Goal: Information Seeking & Learning: Find specific fact

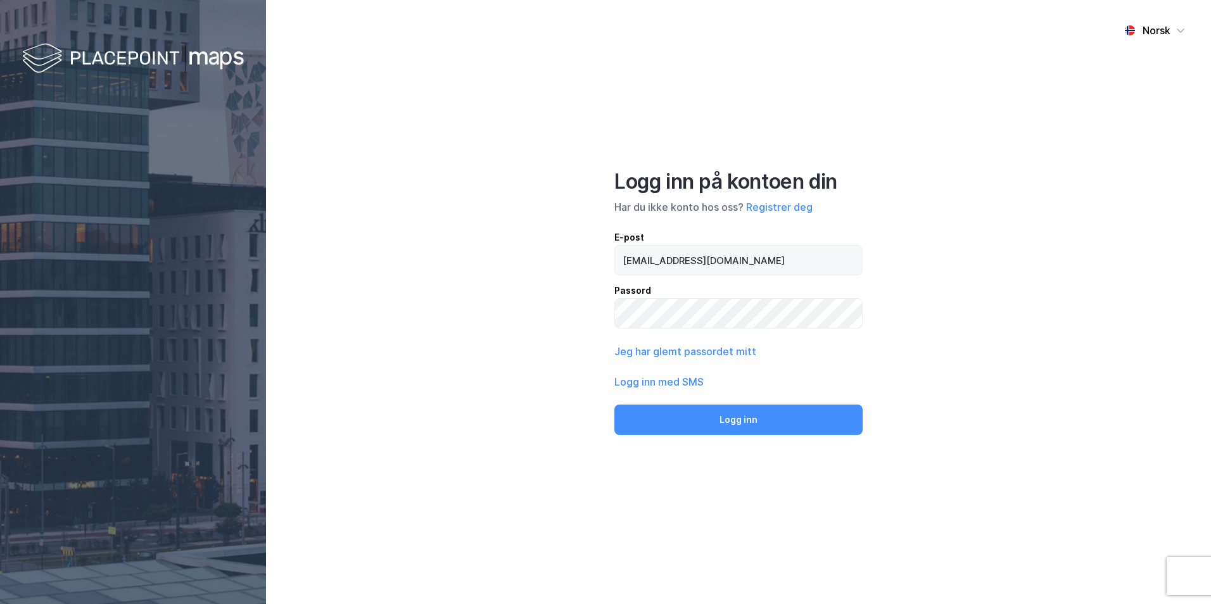
type input "[EMAIL_ADDRESS][DOMAIN_NAME]"
click at [615, 405] on button "Logg inn" at bounding box center [739, 420] width 248 height 30
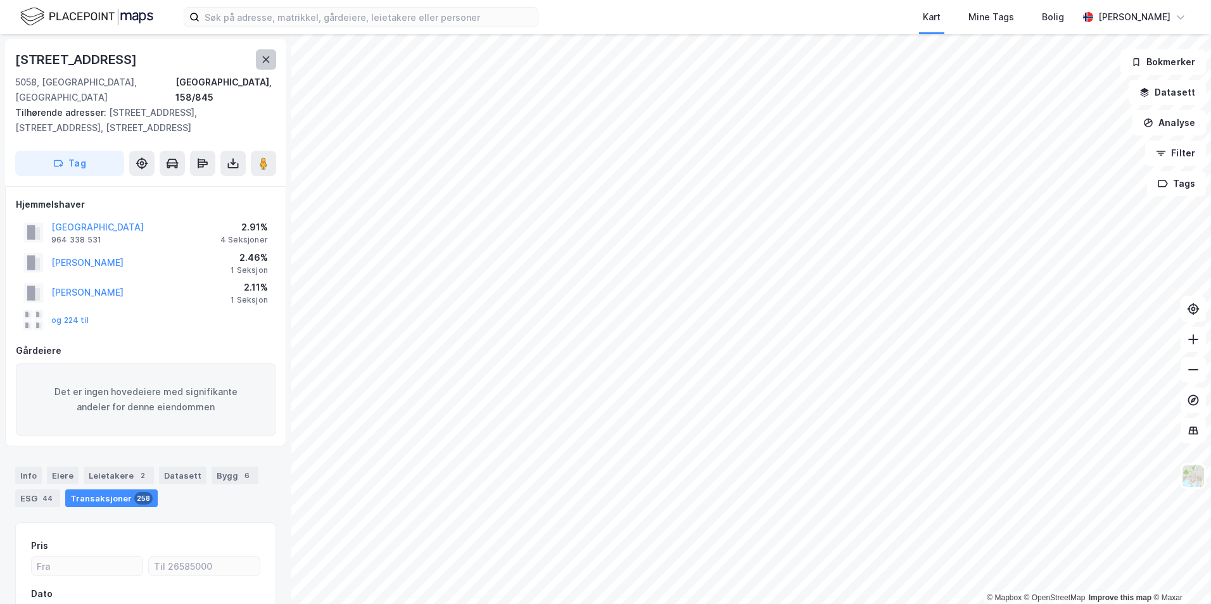
click at [264, 63] on icon at bounding box center [266, 59] width 10 height 10
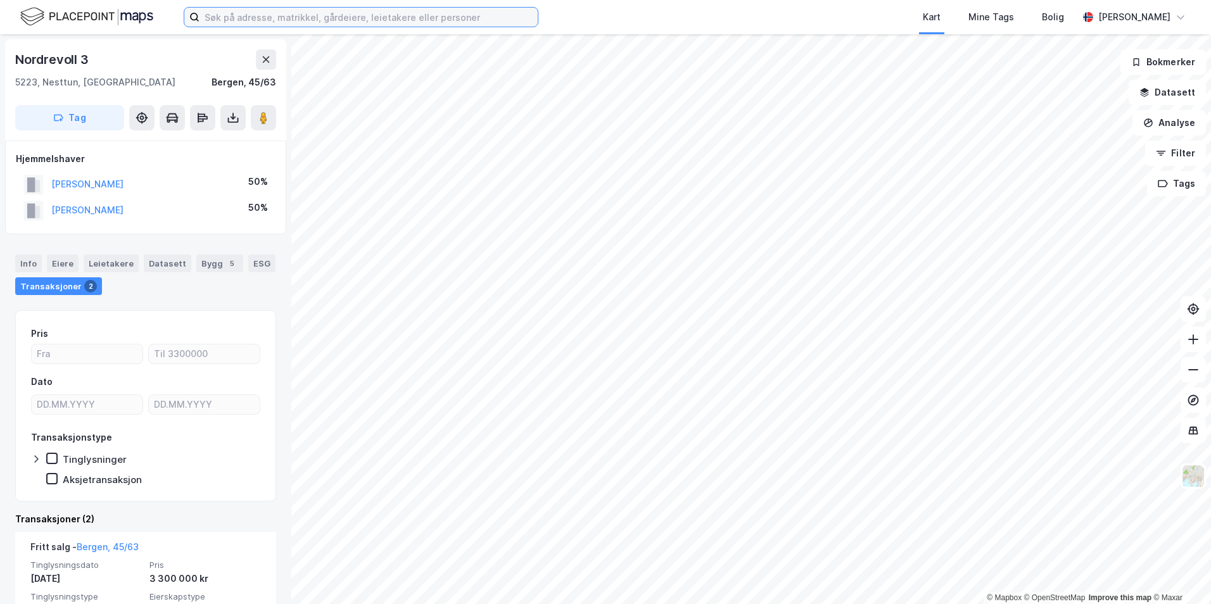
click at [249, 25] on input at bounding box center [369, 17] width 338 height 19
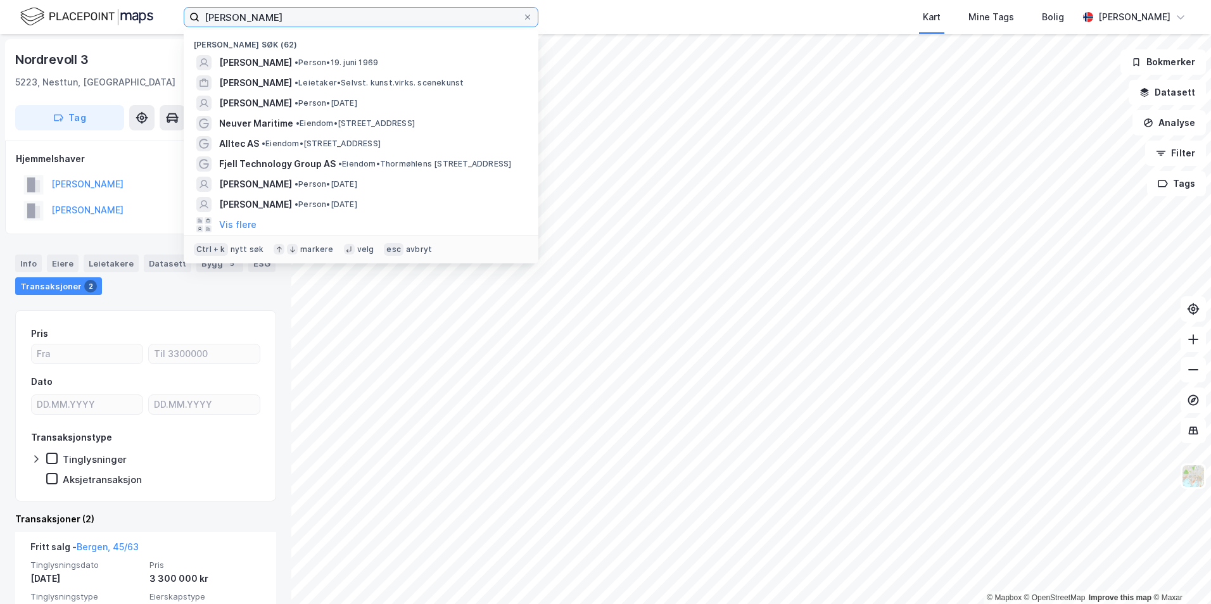
type input "[PERSON_NAME]"
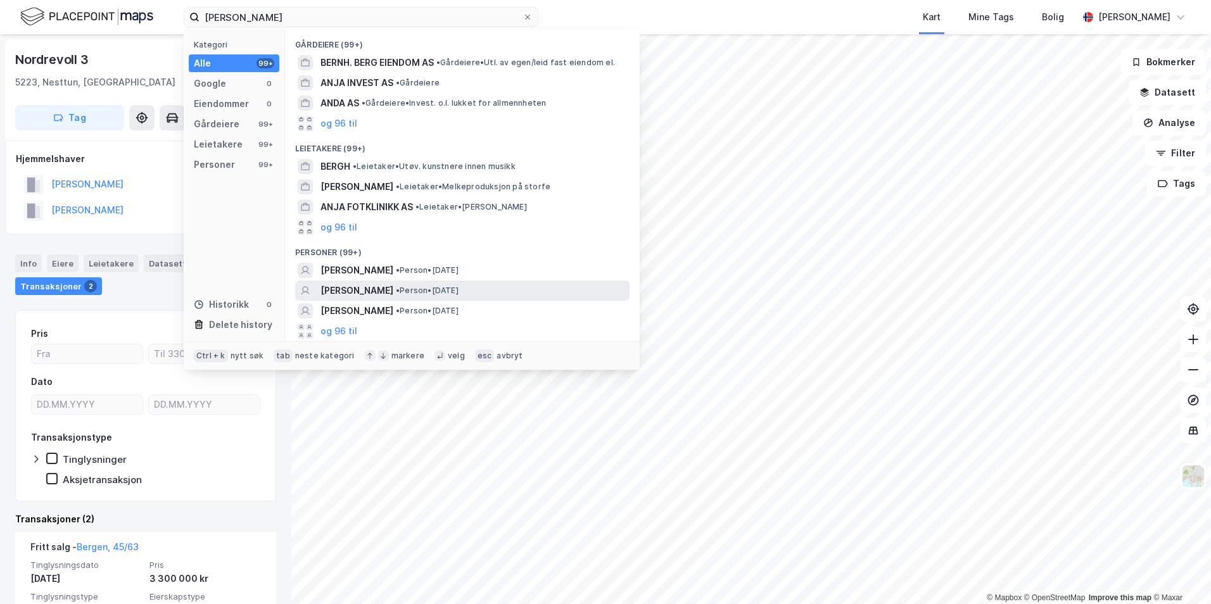
click at [363, 291] on span "[PERSON_NAME]" at bounding box center [357, 290] width 73 height 15
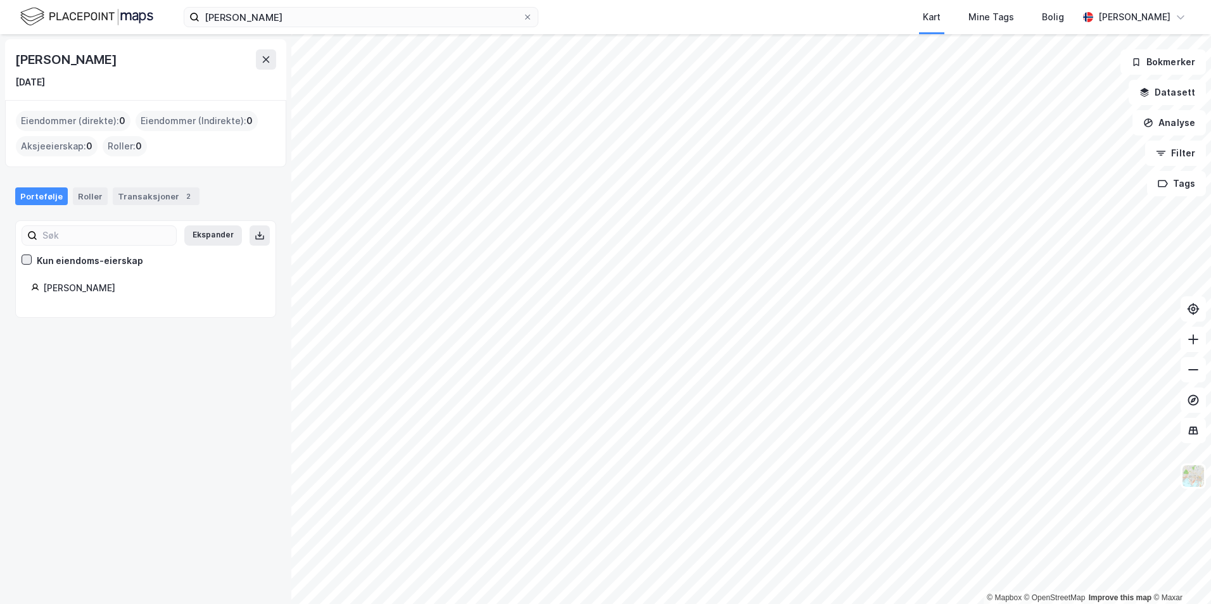
click at [29, 264] on div at bounding box center [27, 260] width 10 height 10
click at [267, 19] on input "[PERSON_NAME]" at bounding box center [361, 17] width 323 height 19
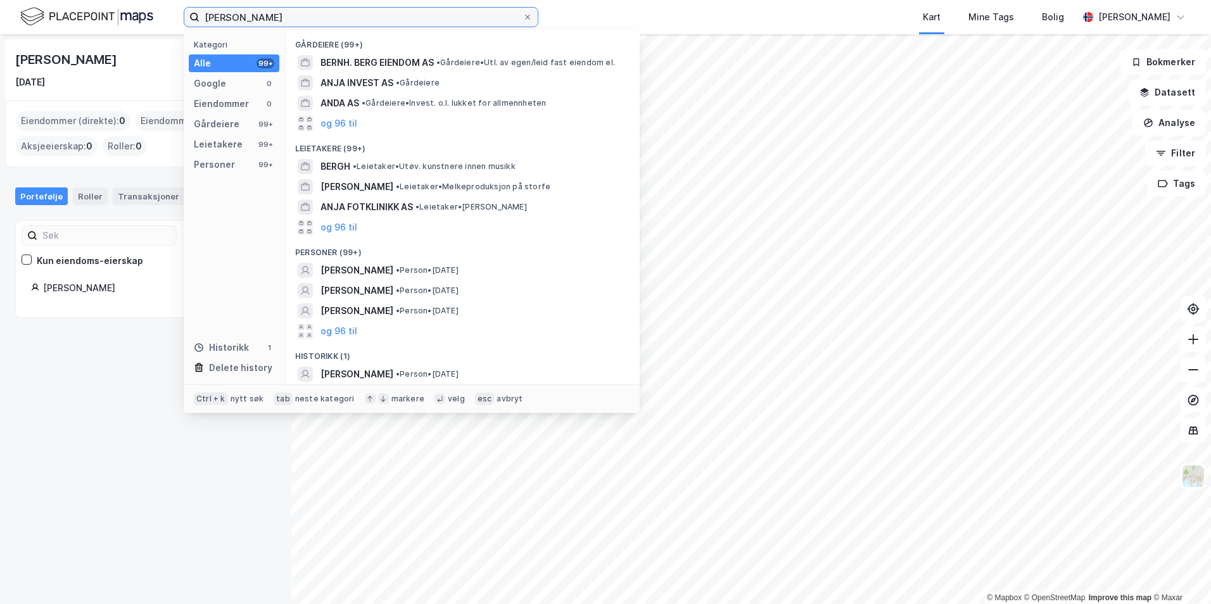
click at [267, 19] on input "[PERSON_NAME]" at bounding box center [361, 17] width 323 height 19
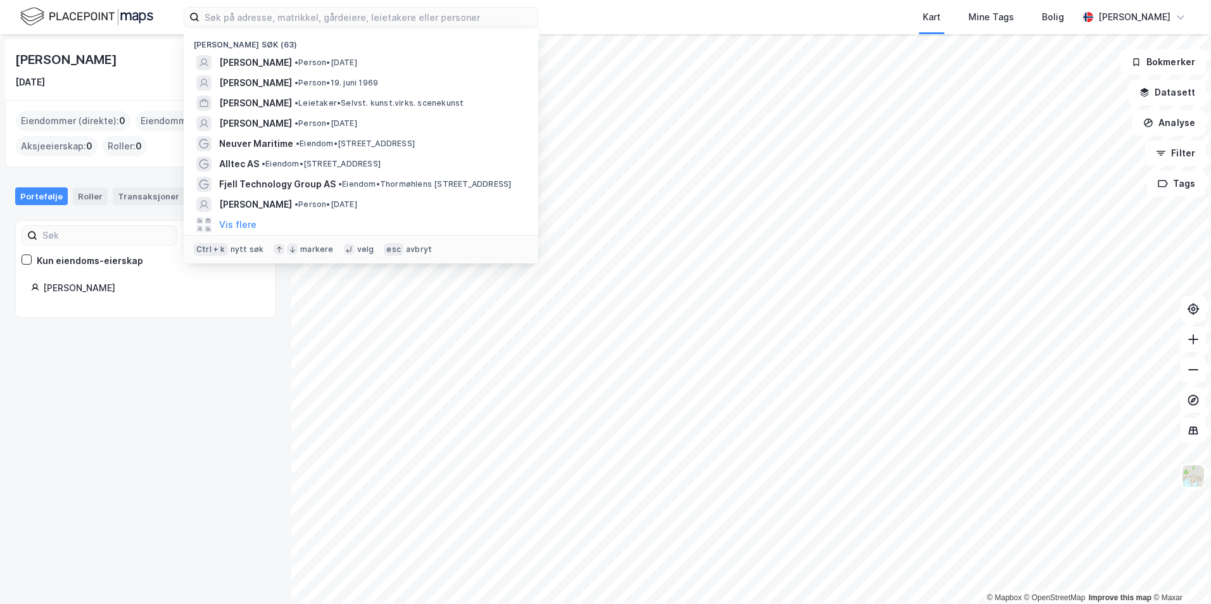
click at [199, 431] on div "[PERSON_NAME] [DATE] Eiendommer (direkte) : 0 Eiendommer (Indirekte) : 0 Aksjee…" at bounding box center [145, 319] width 291 height 570
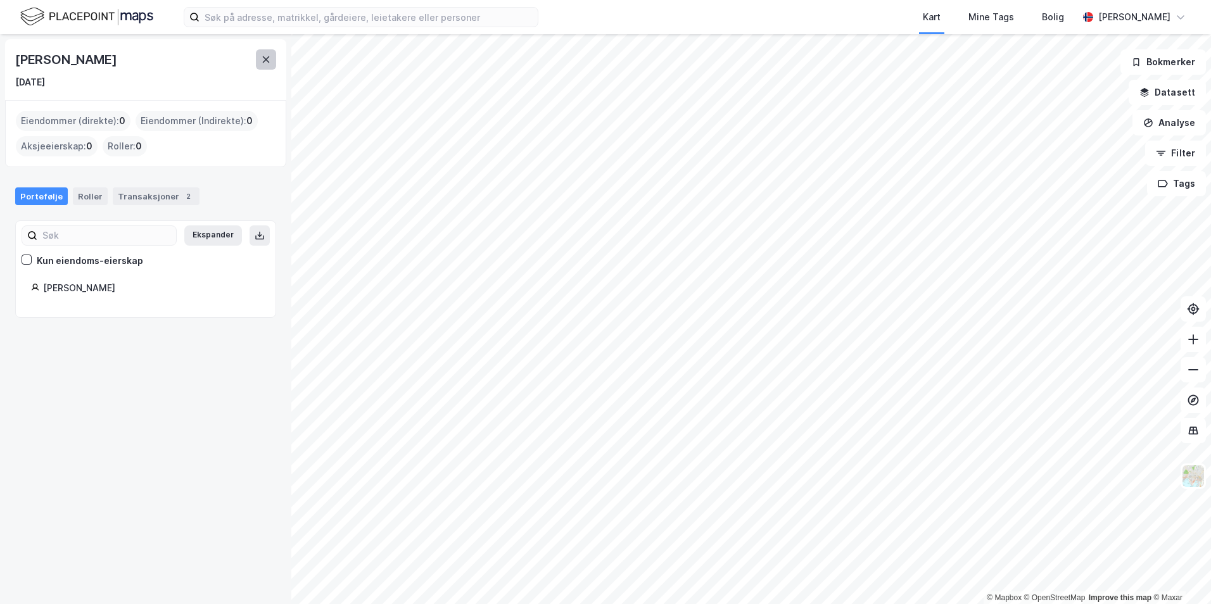
click at [267, 61] on icon at bounding box center [266, 59] width 10 height 10
